Goal: Transaction & Acquisition: Purchase product/service

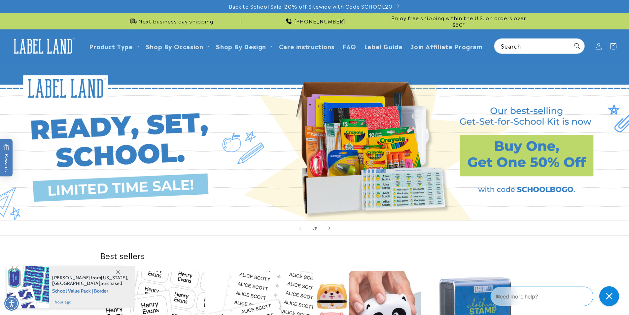
click at [618, 45] on icon at bounding box center [613, 46] width 15 height 15
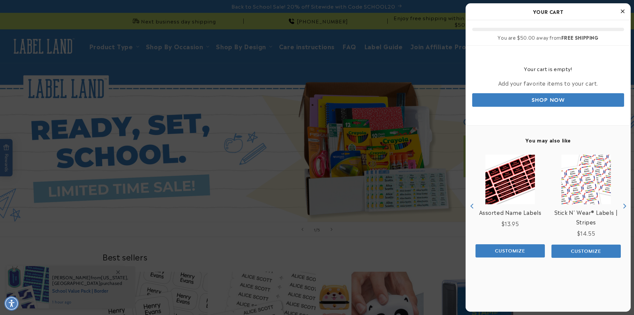
click at [625, 9] on button "Close Cart" at bounding box center [622, 12] width 10 height 10
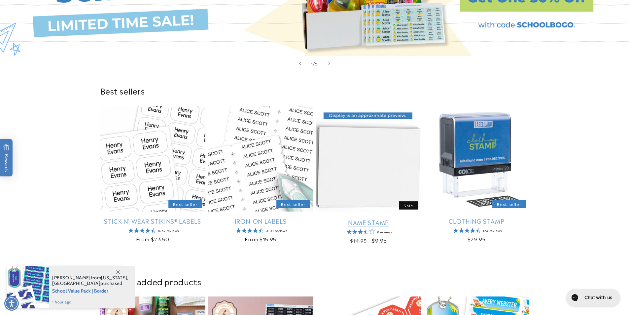
scroll to position [165, 0]
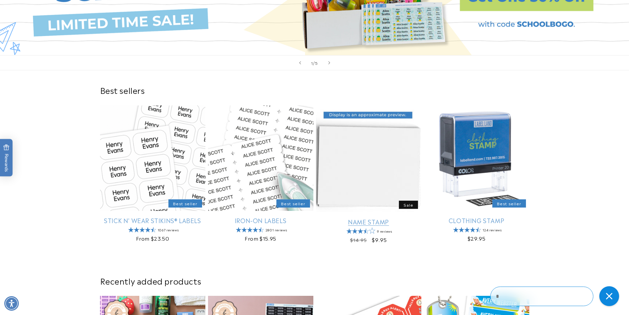
click at [376, 218] on link "Name Stamp" at bounding box center [368, 222] width 105 height 8
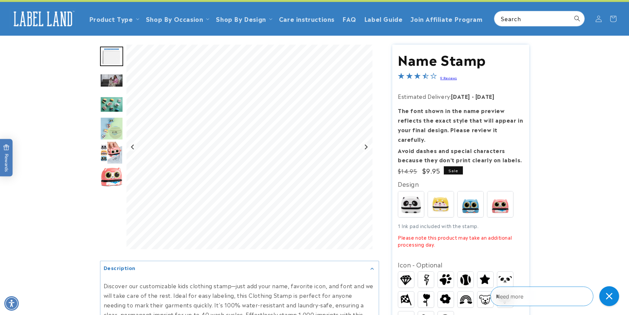
scroll to position [33, 0]
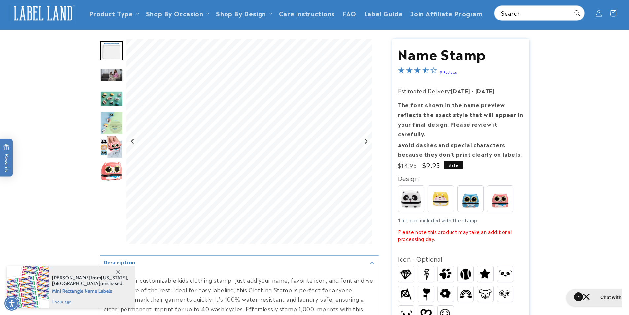
click at [419, 191] on img at bounding box center [411, 199] width 26 height 26
click at [509, 268] on img at bounding box center [505, 274] width 16 height 12
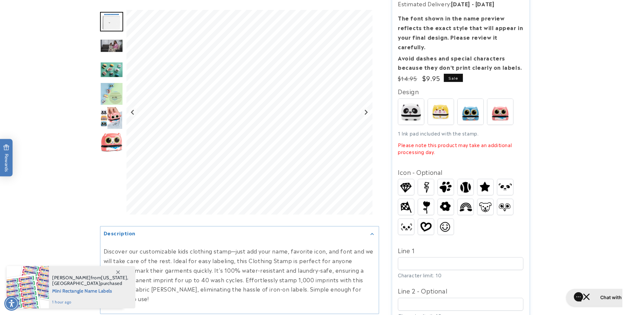
scroll to position [132, 0]
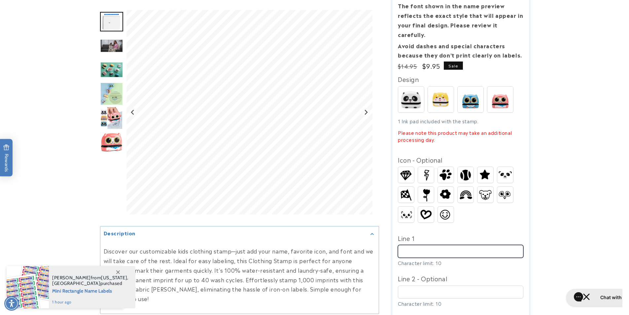
click at [421, 245] on input "Line 1" at bounding box center [460, 251] width 125 height 13
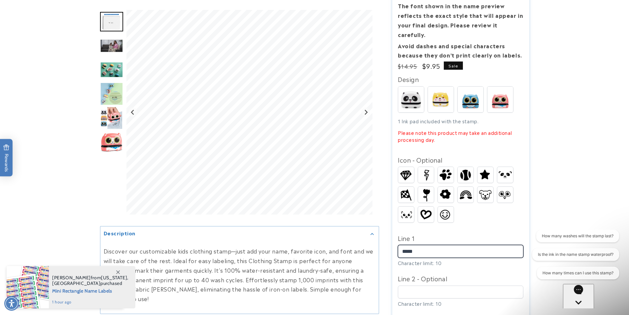
scroll to position [0, 0]
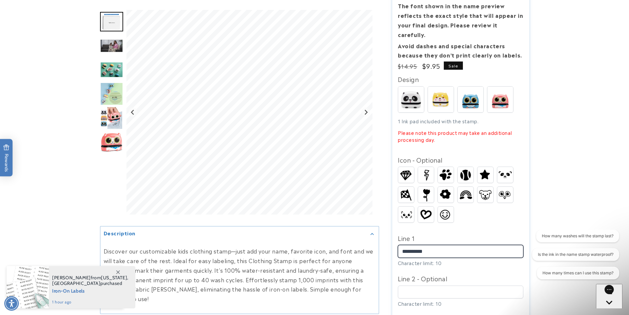
type input "**********"
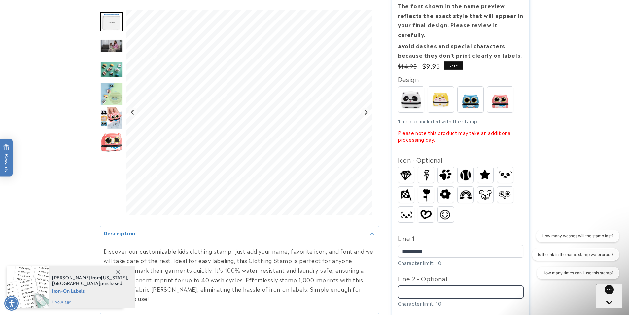
click at [456, 285] on input "Line 2 - Optional" at bounding box center [460, 291] width 125 height 13
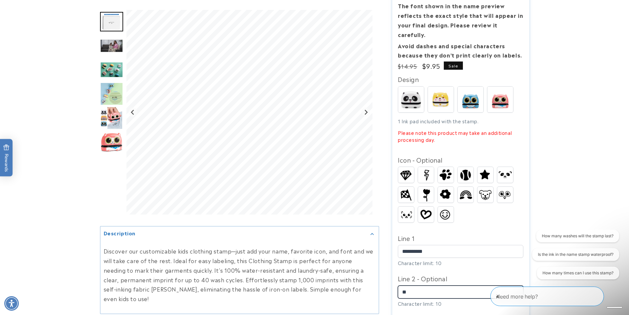
type input "*"
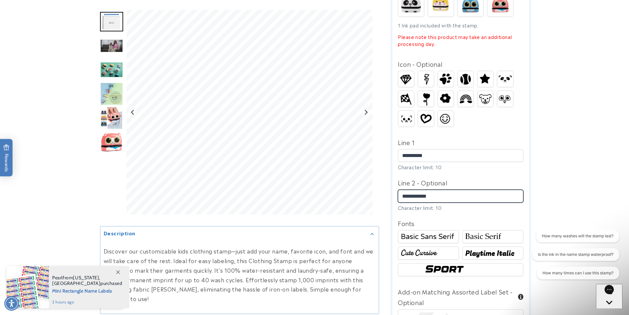
scroll to position [231, 0]
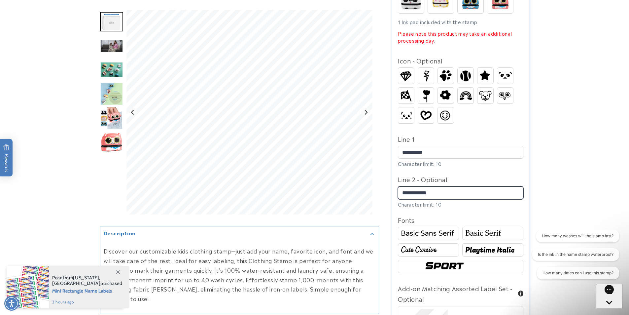
type input "**********"
click at [493, 228] on img at bounding box center [492, 233] width 59 height 10
click at [433, 245] on img at bounding box center [428, 250] width 59 height 10
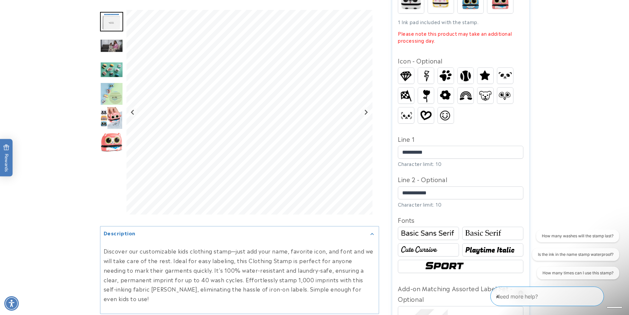
click at [490, 245] on img at bounding box center [492, 250] width 59 height 10
click at [467, 260] on img at bounding box center [460, 266] width 75 height 13
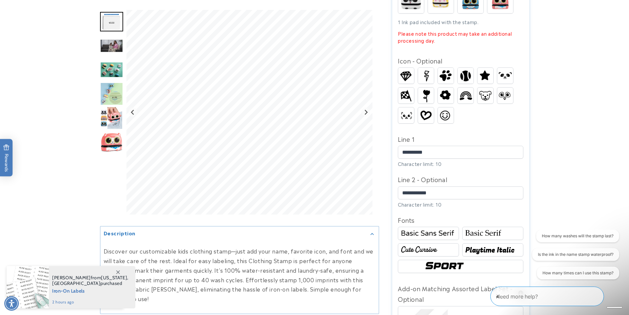
click at [472, 245] on img at bounding box center [492, 250] width 59 height 10
click at [450, 245] on img at bounding box center [428, 250] width 59 height 10
click at [474, 228] on img at bounding box center [492, 233] width 59 height 10
click at [486, 245] on img at bounding box center [492, 250] width 59 height 10
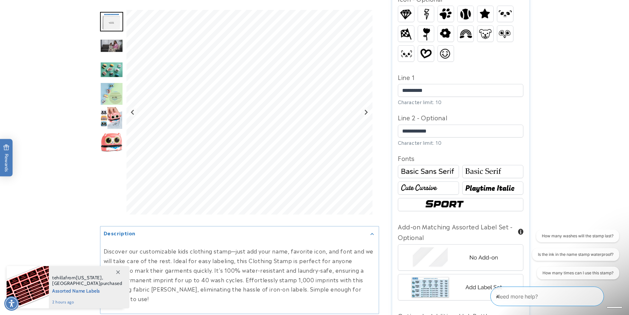
scroll to position [297, 0]
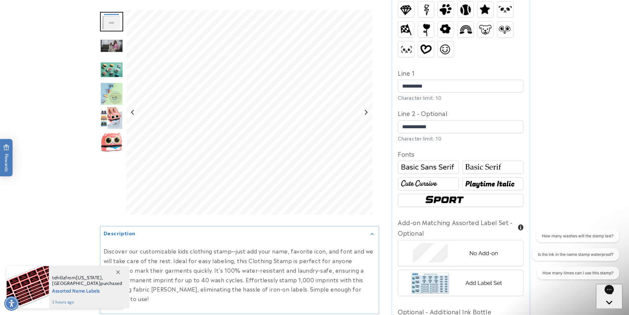
click at [443, 246] on img at bounding box center [460, 253] width 103 height 26
click at [435, 273] on img at bounding box center [460, 283] width 103 height 26
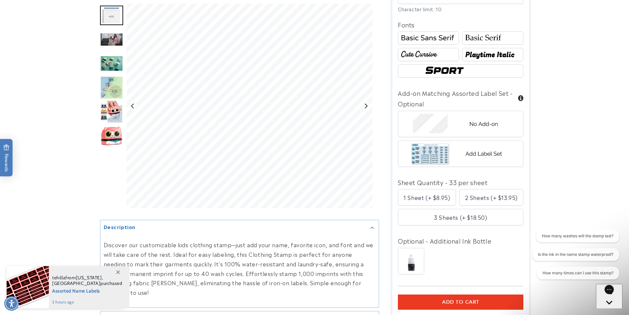
scroll to position [429, 0]
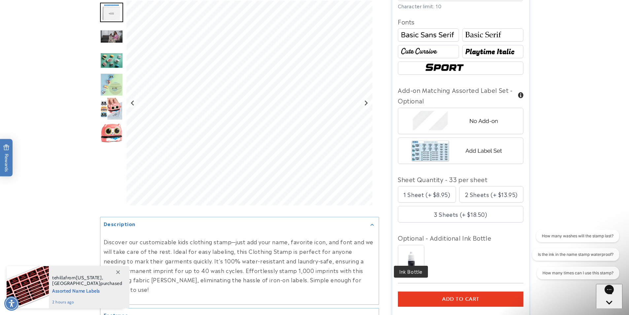
click at [421, 246] on img at bounding box center [411, 258] width 26 height 26
click at [451, 294] on button "Add to cart" at bounding box center [460, 298] width 125 height 15
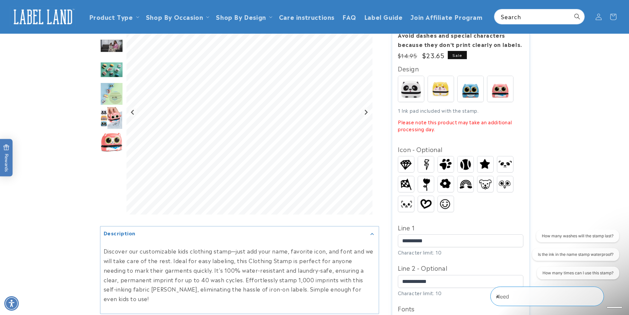
scroll to position [132, 0]
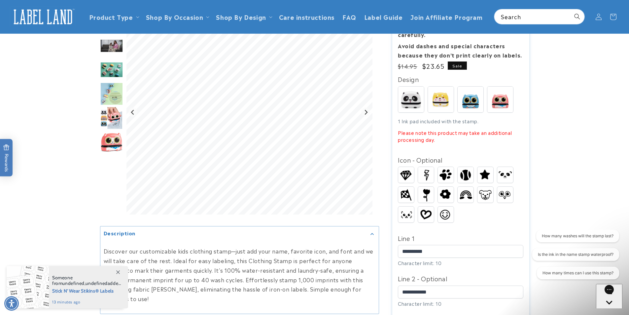
click at [441, 99] on img at bounding box center [441, 99] width 26 height 26
click at [474, 91] on img at bounding box center [471, 99] width 26 height 26
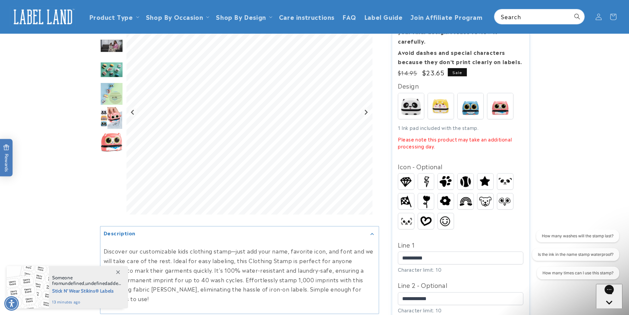
scroll to position [99, 0]
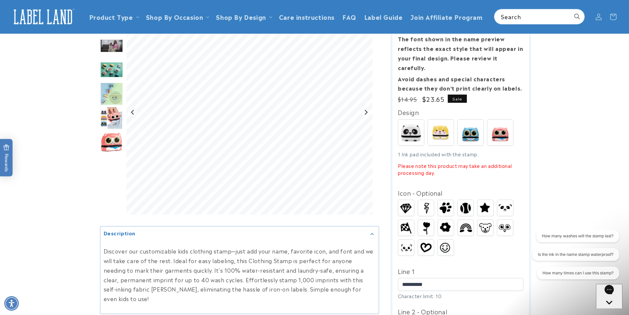
click at [496, 123] on img at bounding box center [500, 132] width 26 height 26
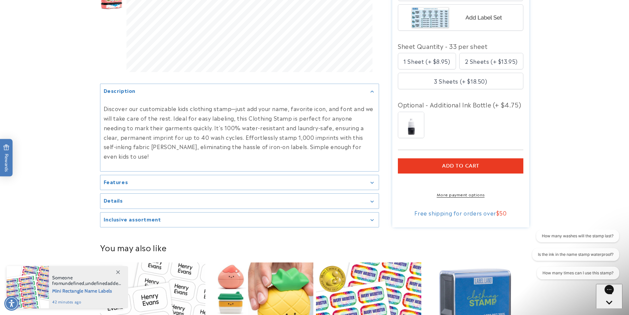
scroll to position [594, 0]
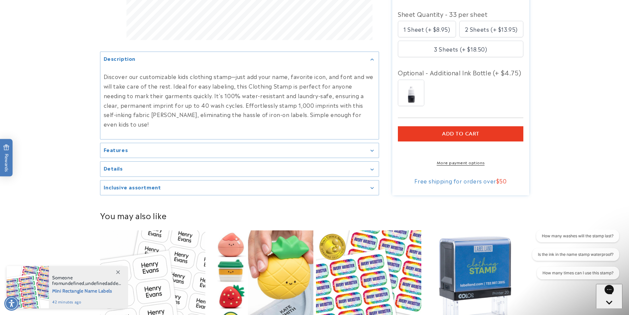
click at [461, 131] on span "ADD TO CART" at bounding box center [460, 134] width 37 height 6
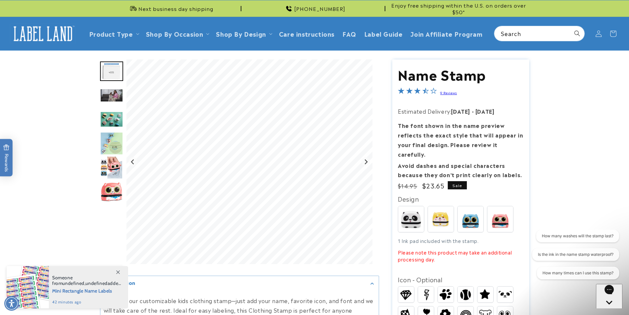
scroll to position [0, 0]
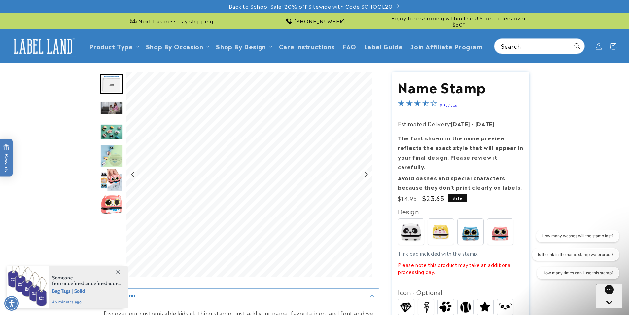
click at [461, 193] on span "Sale" at bounding box center [457, 197] width 19 height 8
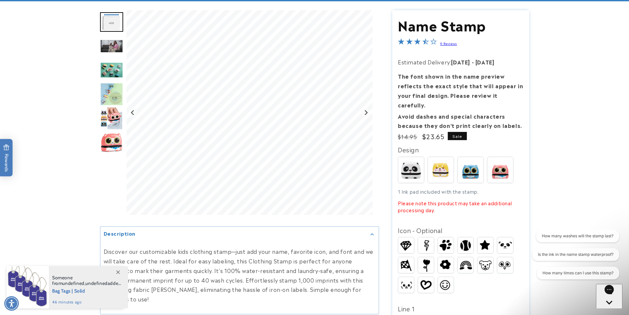
scroll to position [66, 0]
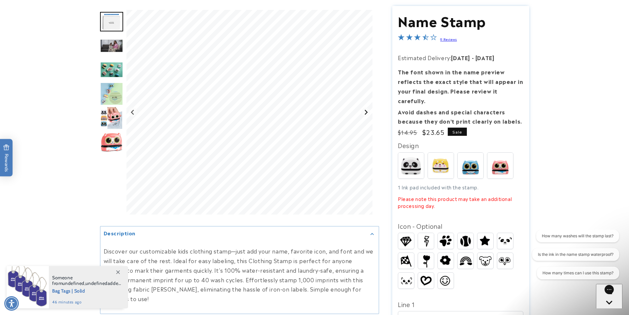
click at [364, 111] on icon "Next slide" at bounding box center [365, 111] width 5 height 5
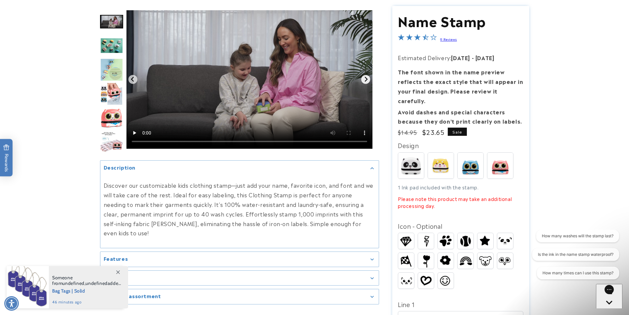
click at [363, 79] on icon "Next slide" at bounding box center [365, 79] width 5 height 5
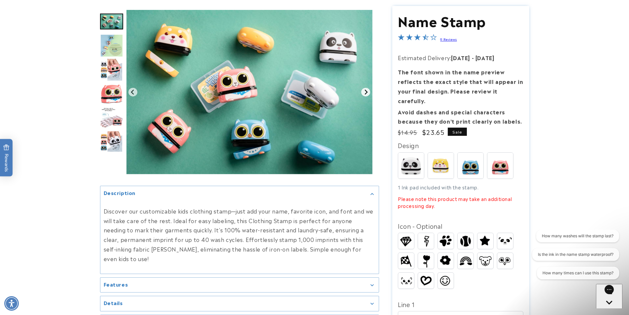
click at [368, 92] on icon "Next slide" at bounding box center [365, 91] width 5 height 5
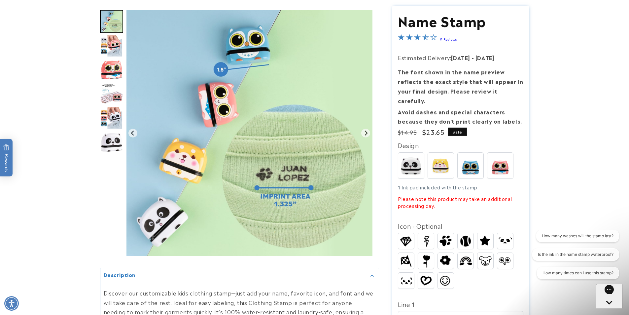
click at [360, 132] on img "Gallery Viewer" at bounding box center [249, 133] width 246 height 246
click at [364, 133] on icon "Next slide" at bounding box center [365, 132] width 5 height 5
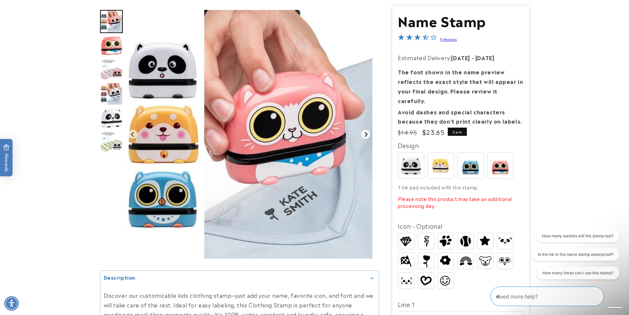
click at [364, 133] on icon "Next slide" at bounding box center [365, 133] width 5 height 5
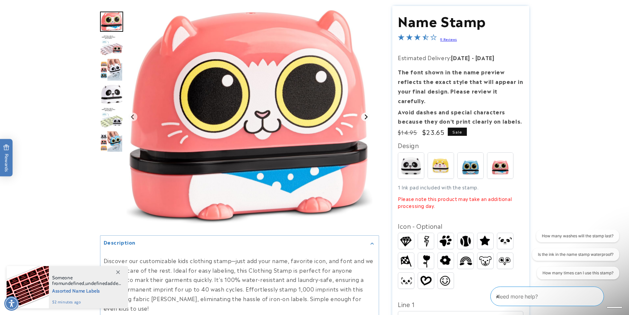
click at [365, 117] on icon "Next slide" at bounding box center [365, 116] width 5 height 5
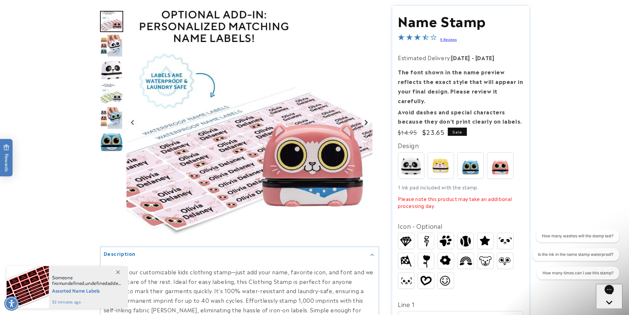
click at [365, 117] on img "Gallery Viewer" at bounding box center [249, 122] width 246 height 225
click at [365, 123] on icon "Next slide" at bounding box center [365, 122] width 5 height 5
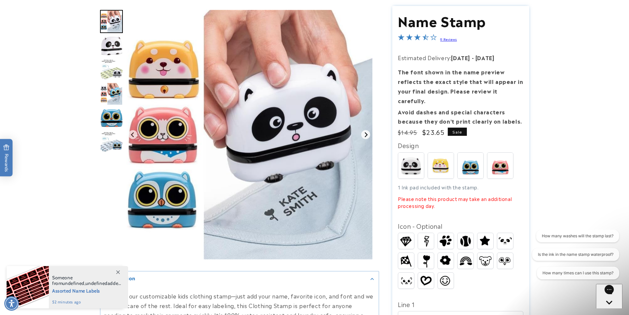
click at [365, 133] on icon "Next slide" at bounding box center [365, 134] width 3 height 5
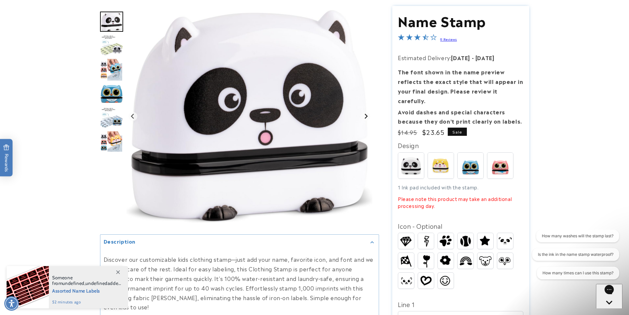
click at [365, 133] on img "Gallery Viewer" at bounding box center [249, 116] width 246 height 213
click at [366, 120] on button "Next slide" at bounding box center [365, 116] width 9 height 9
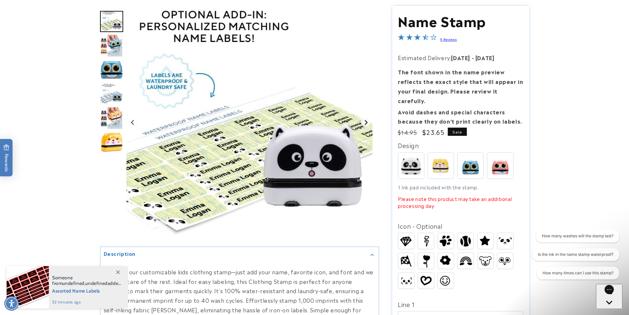
click at [363, 121] on icon "Next slide" at bounding box center [365, 122] width 5 height 5
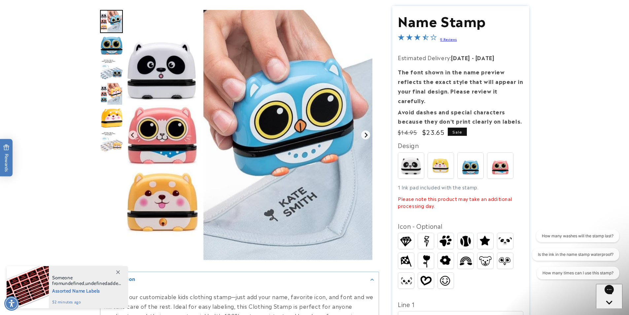
click at [364, 132] on div "Gallery Viewer" at bounding box center [249, 135] width 246 height 250
click at [364, 132] on icon "Next slide" at bounding box center [365, 134] width 5 height 5
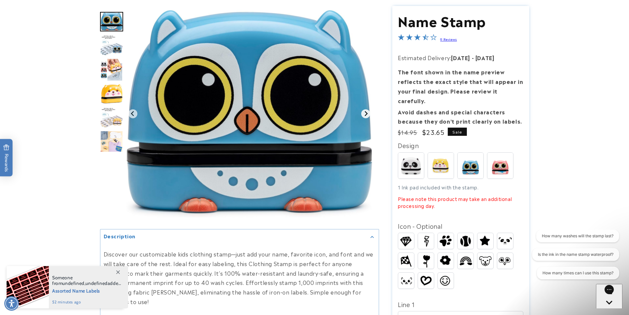
click at [366, 117] on button "Next slide" at bounding box center [365, 113] width 9 height 9
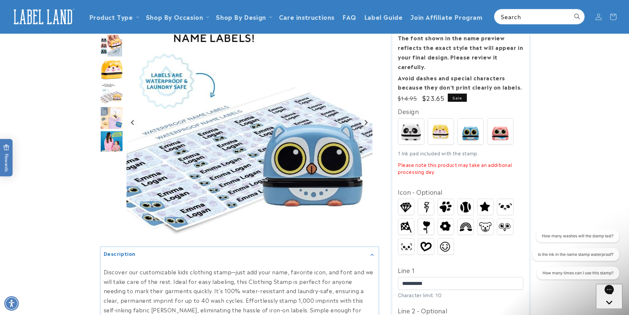
scroll to position [99, 0]
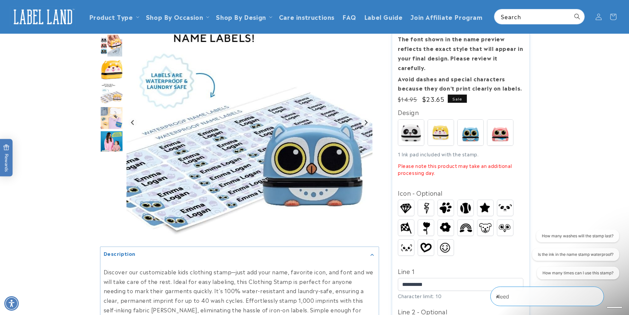
click at [401, 125] on img at bounding box center [411, 132] width 26 height 26
drag, startPoint x: 424, startPoint y: 153, endPoint x: 437, endPoint y: 145, distance: 15.4
click at [437, 151] on div "1 Ink pad included with the stamp. Please note this product may take an additio…" at bounding box center [460, 163] width 125 height 25
click at [503, 151] on div "1 Ink pad included with the stamp. Please note this product may take an additio…" at bounding box center [460, 163] width 125 height 25
click at [516, 151] on div "1 Ink pad included with the stamp. Please note this product may take an additio…" at bounding box center [460, 163] width 125 height 25
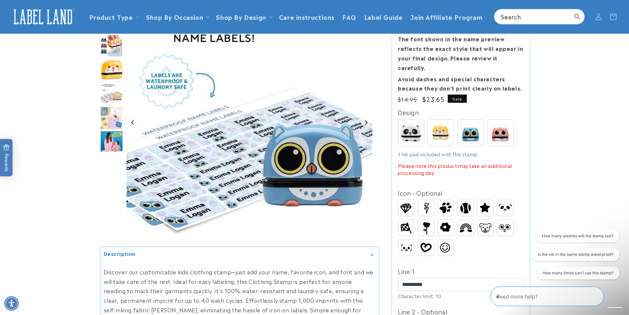
click at [513, 168] on div "Design Spots Buddy Blinky" at bounding box center [460, 144] width 125 height 74
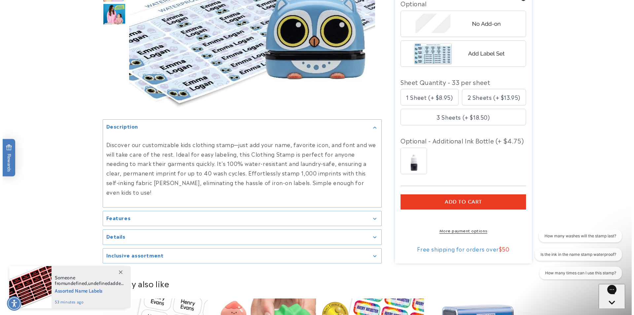
scroll to position [528, 0]
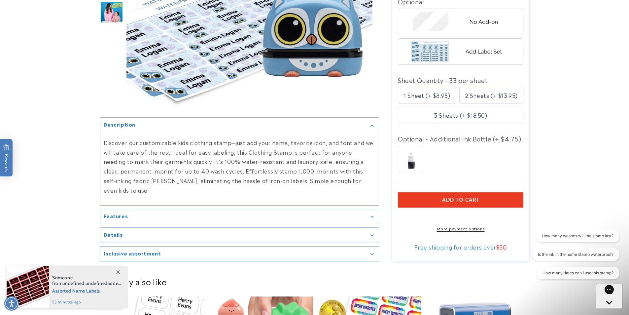
click at [399, 212] on shop-pay-wallet-button at bounding box center [399, 215] width 2 height 8
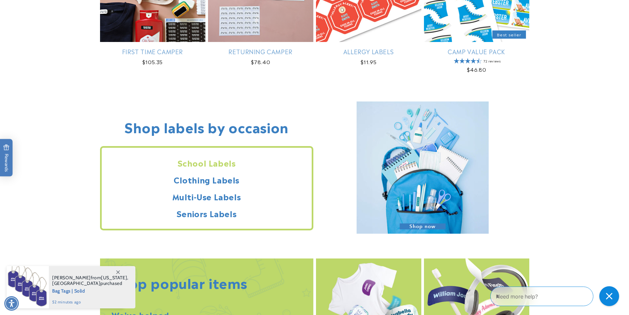
scroll to position [528, 0]
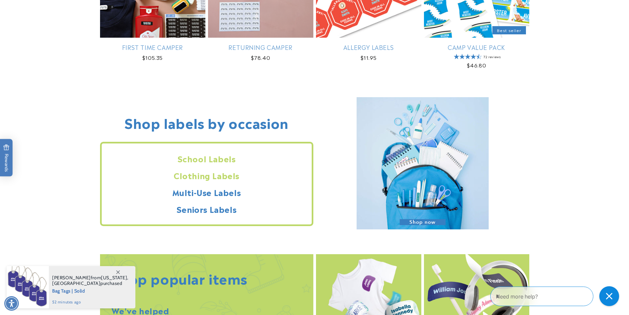
click at [215, 178] on h2 "Clothing Labels" at bounding box center [207, 175] width 210 height 10
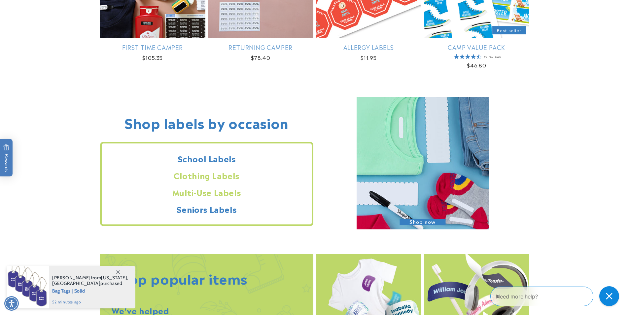
click at [211, 194] on h2 "Multi-Use Labels" at bounding box center [207, 192] width 210 height 10
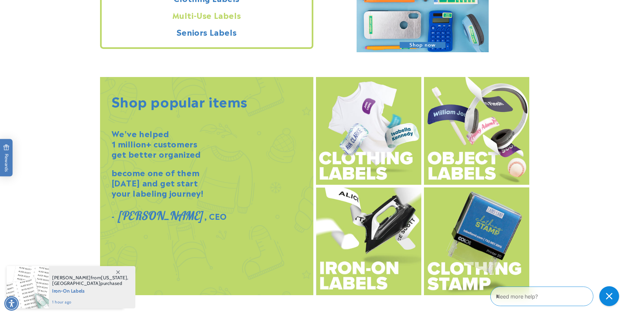
scroll to position [759, 0]
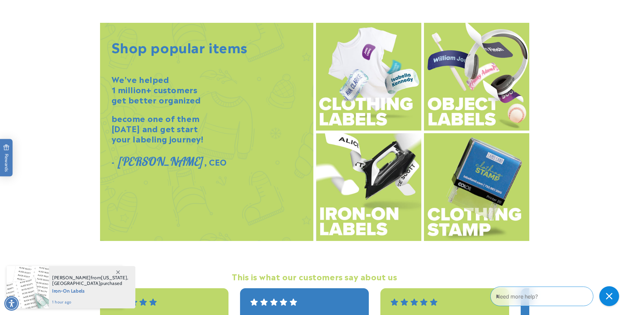
click at [486, 90] on img at bounding box center [476, 77] width 105 height 108
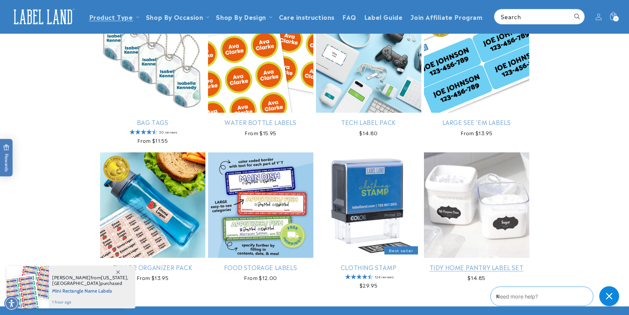
scroll to position [561, 0]
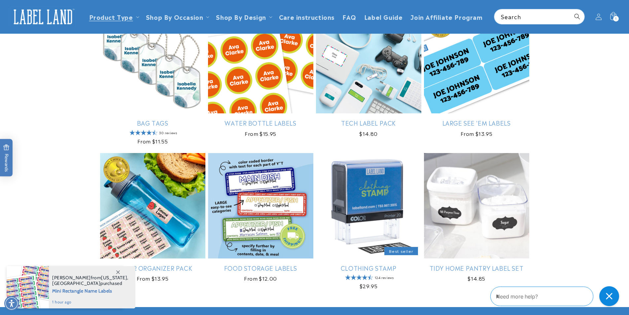
click at [117, 271] on icon at bounding box center [118, 272] width 4 height 4
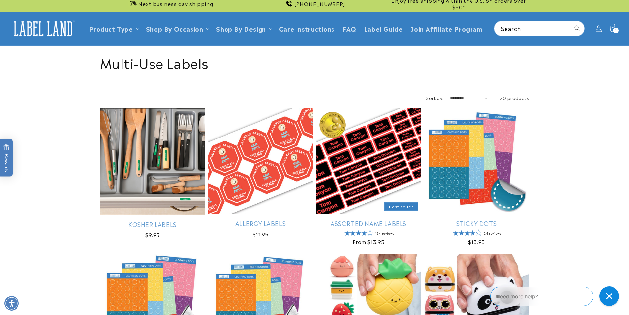
scroll to position [0, 0]
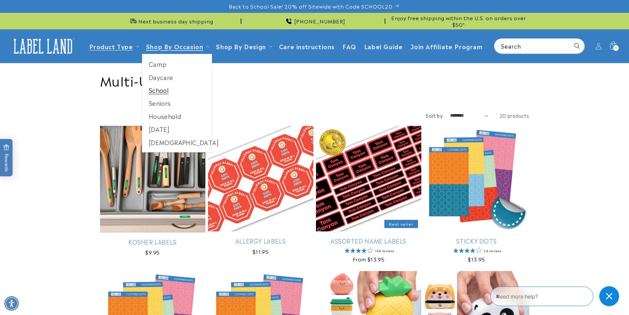
click at [161, 89] on link "School" at bounding box center [177, 90] width 70 height 13
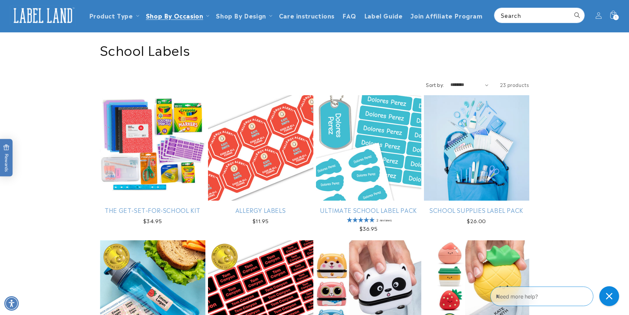
scroll to position [33, 0]
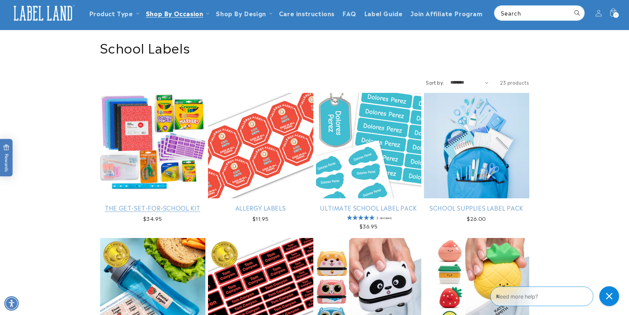
click at [183, 204] on link "The Get-Set-for-School Kit" at bounding box center [152, 208] width 105 height 8
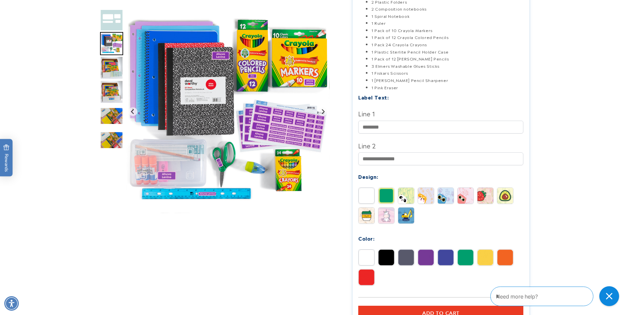
scroll to position [165, 0]
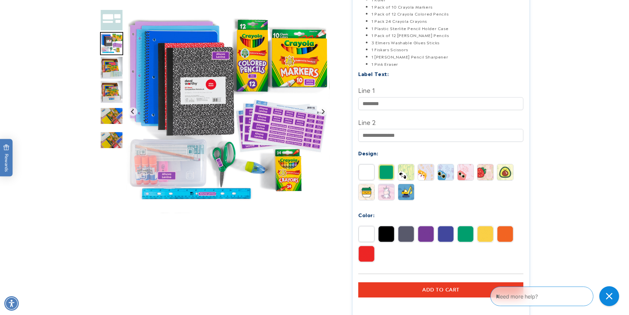
click at [407, 169] on img at bounding box center [406, 172] width 16 height 16
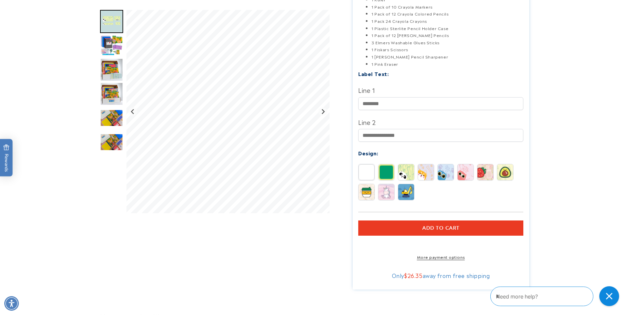
click at [446, 170] on img at bounding box center [446, 172] width 16 height 16
click at [461, 172] on img at bounding box center [466, 172] width 16 height 16
click at [325, 114] on button "Next slide" at bounding box center [322, 111] width 9 height 9
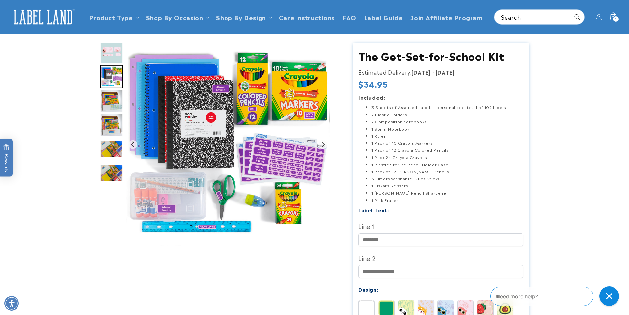
scroll to position [0, 0]
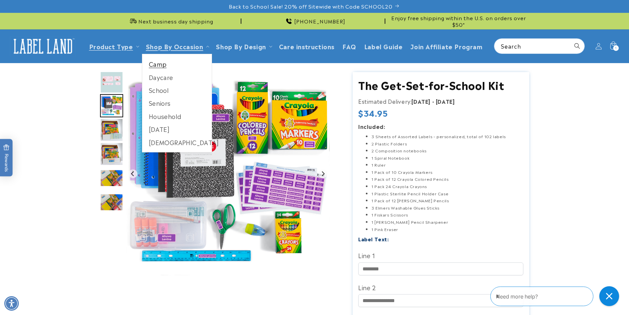
click at [162, 62] on link "Camp" at bounding box center [177, 63] width 70 height 13
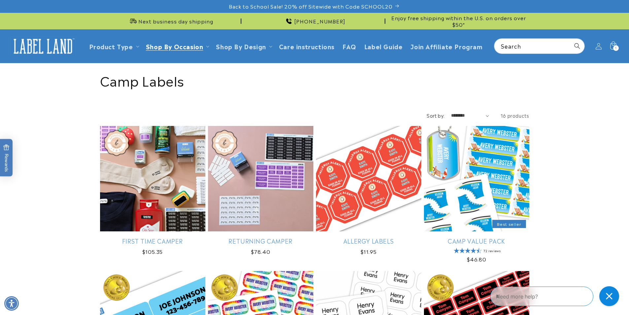
click at [125, 37] on header "Product Type Product Type Clothing Labels Clothing Stamps Logo Decals Multi-Use…" at bounding box center [314, 45] width 629 height 33
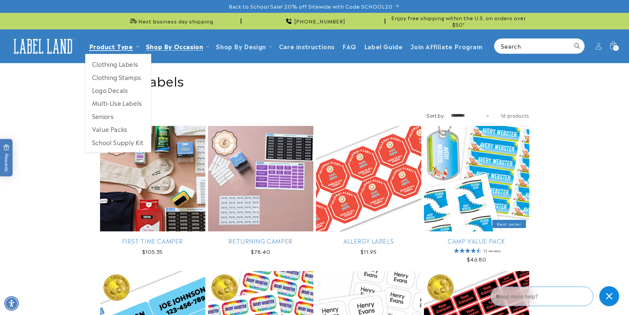
click at [130, 48] on link "Product Type" at bounding box center [111, 46] width 44 height 9
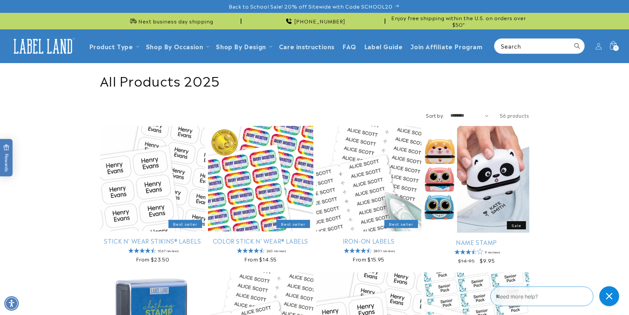
click at [615, 45] on icon at bounding box center [613, 46] width 16 height 16
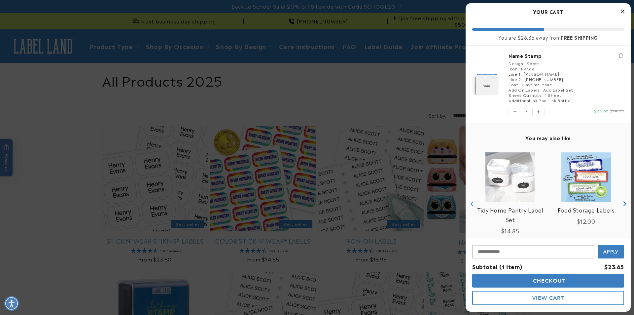
click at [372, 40] on div at bounding box center [317, 157] width 634 height 315
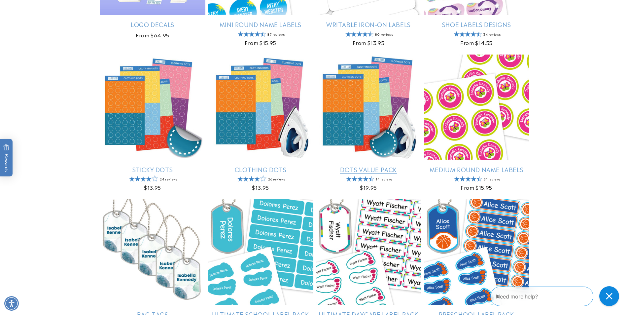
scroll to position [660, 0]
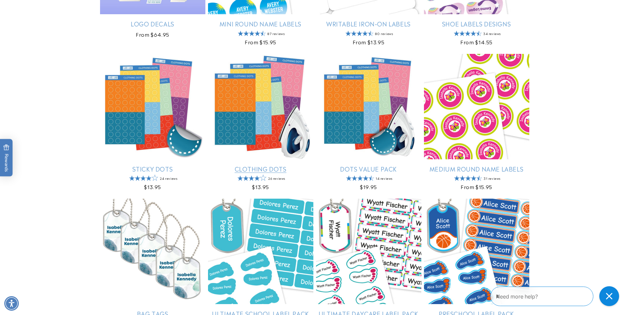
click at [237, 165] on link "Clothing Dots" at bounding box center [260, 169] width 105 height 8
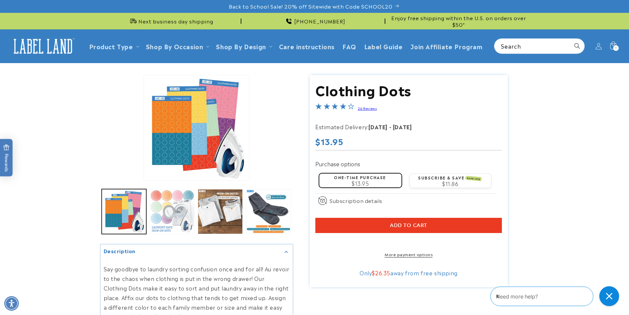
click at [190, 213] on button "Load image 2 in gallery view" at bounding box center [172, 211] width 45 height 45
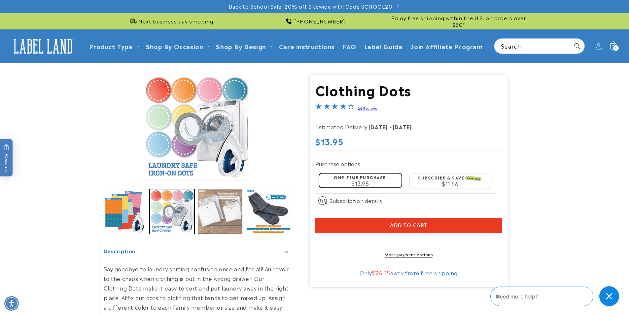
click at [214, 212] on button "Load image 3 in gallery view" at bounding box center [220, 211] width 45 height 45
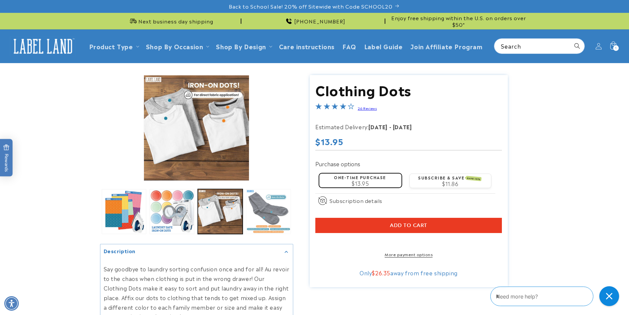
click at [252, 214] on button "Load image 4 in gallery view" at bounding box center [268, 211] width 45 height 45
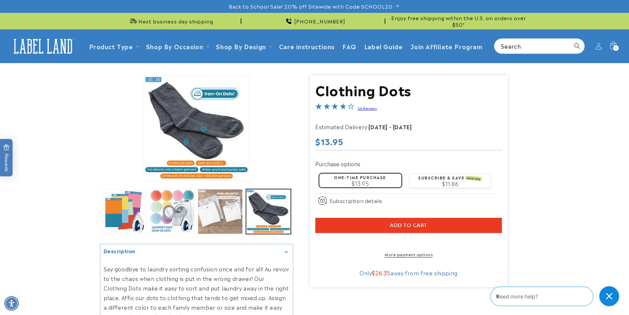
click at [211, 208] on button "Load image 3 in gallery view" at bounding box center [220, 211] width 45 height 45
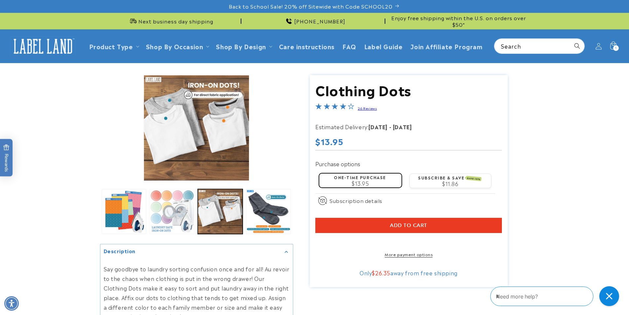
click at [186, 206] on button "Load image 2 in gallery view" at bounding box center [172, 211] width 45 height 45
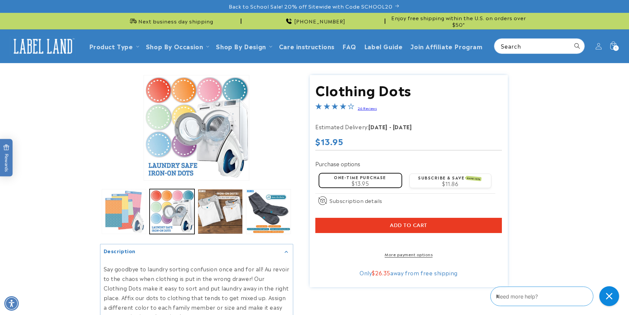
click at [128, 208] on button "Load image 1 in gallery view" at bounding box center [124, 211] width 45 height 45
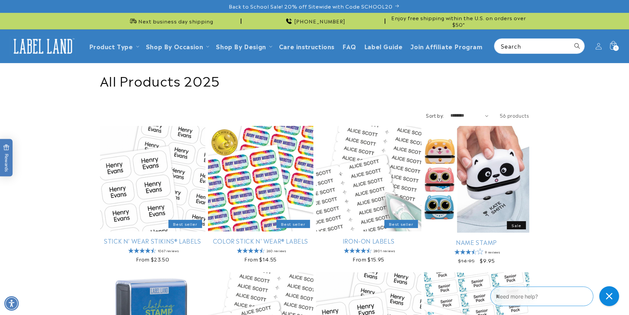
click at [612, 44] on icon at bounding box center [613, 45] width 7 height 9
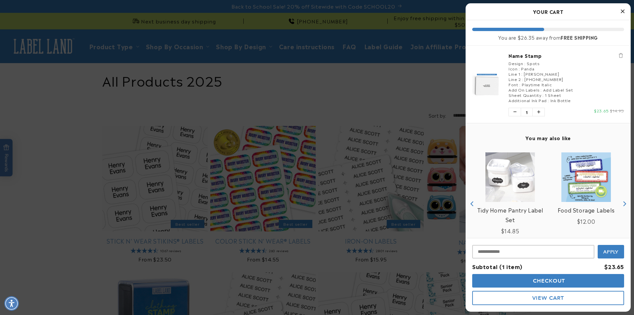
click at [553, 275] on button "Checkout" at bounding box center [548, 281] width 152 height 14
